Goal: Information Seeking & Learning: Learn about a topic

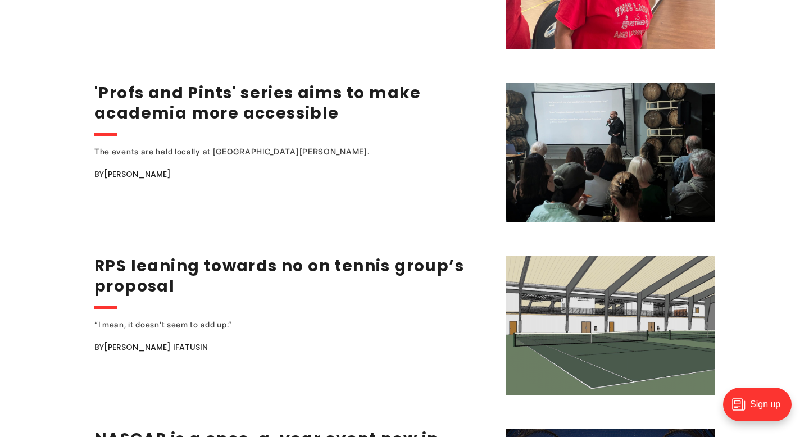
scroll to position [1838, 0]
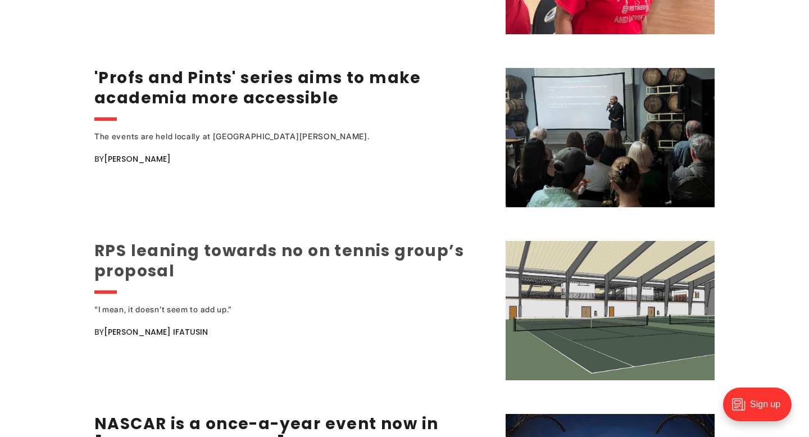
click at [193, 255] on link "RPS leaning towards no on tennis group’s proposal" at bounding box center [279, 261] width 370 height 42
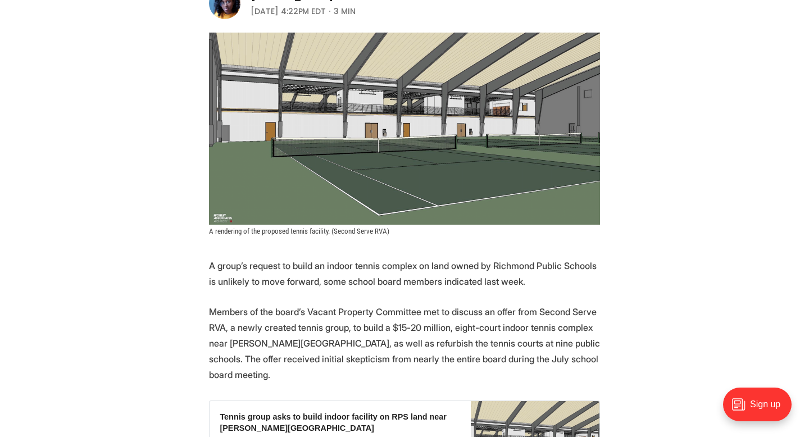
scroll to position [214, 0]
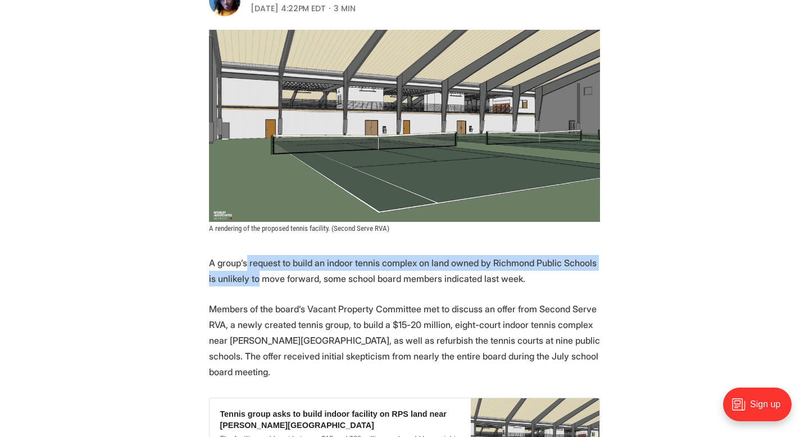
drag, startPoint x: 245, startPoint y: 265, endPoint x: 247, endPoint y: 285, distance: 20.4
click at [247, 285] on p "A group’s request to build an indoor tennis complex on land owned by Richmond P…" at bounding box center [404, 270] width 391 height 31
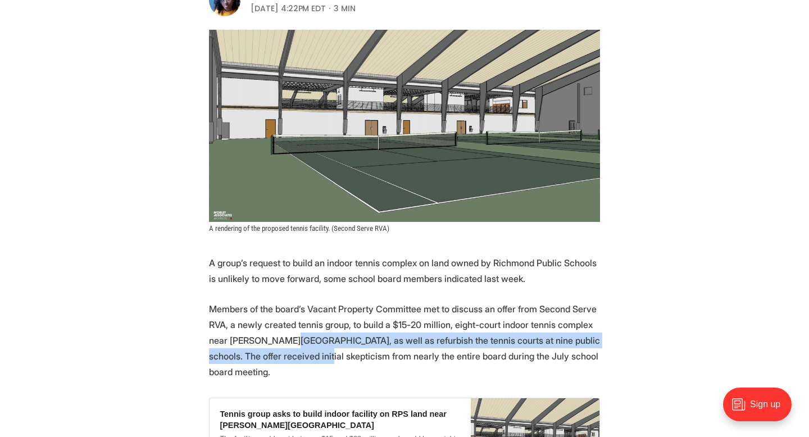
drag, startPoint x: 282, startPoint y: 341, endPoint x: 303, endPoint y: 350, distance: 22.7
click at [303, 350] on p "Members of the board’s Vacant Property Committee met to discuss an offer from S…" at bounding box center [404, 340] width 391 height 79
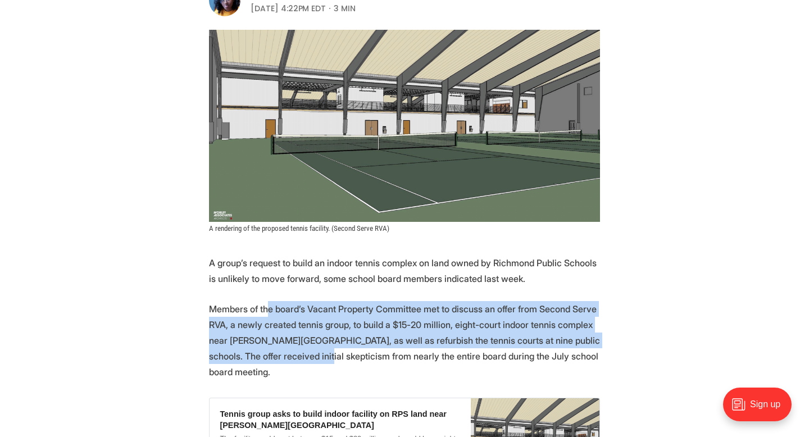
drag, startPoint x: 303, startPoint y: 350, endPoint x: 269, endPoint y: 304, distance: 57.0
click at [269, 304] on p "Members of the board’s Vacant Property Committee met to discuss an offer from S…" at bounding box center [404, 340] width 391 height 79
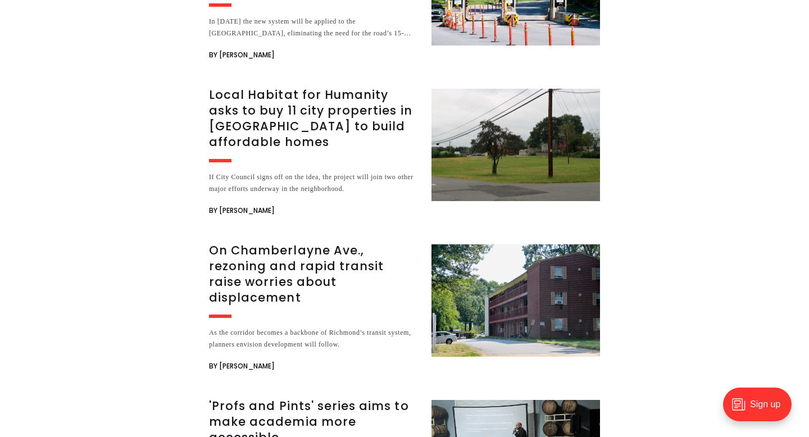
scroll to position [1743, 0]
